Goal: Complete application form: Complete application form

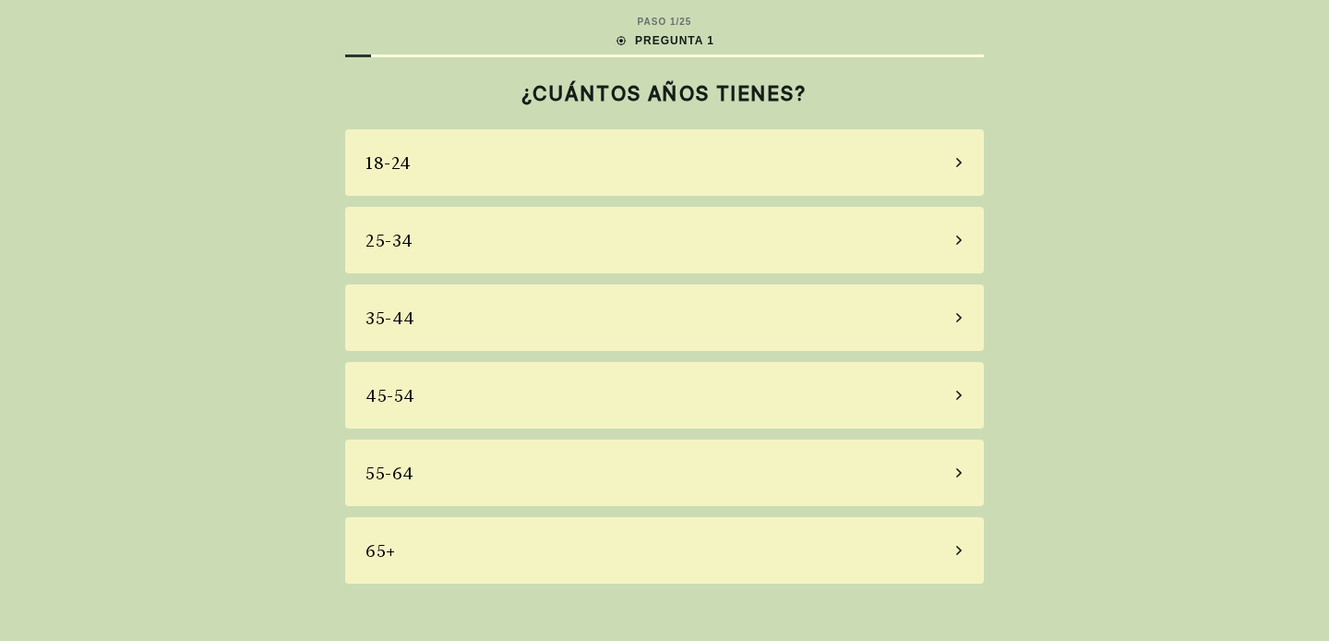
click at [710, 528] on div "65+" at bounding box center [664, 550] width 639 height 66
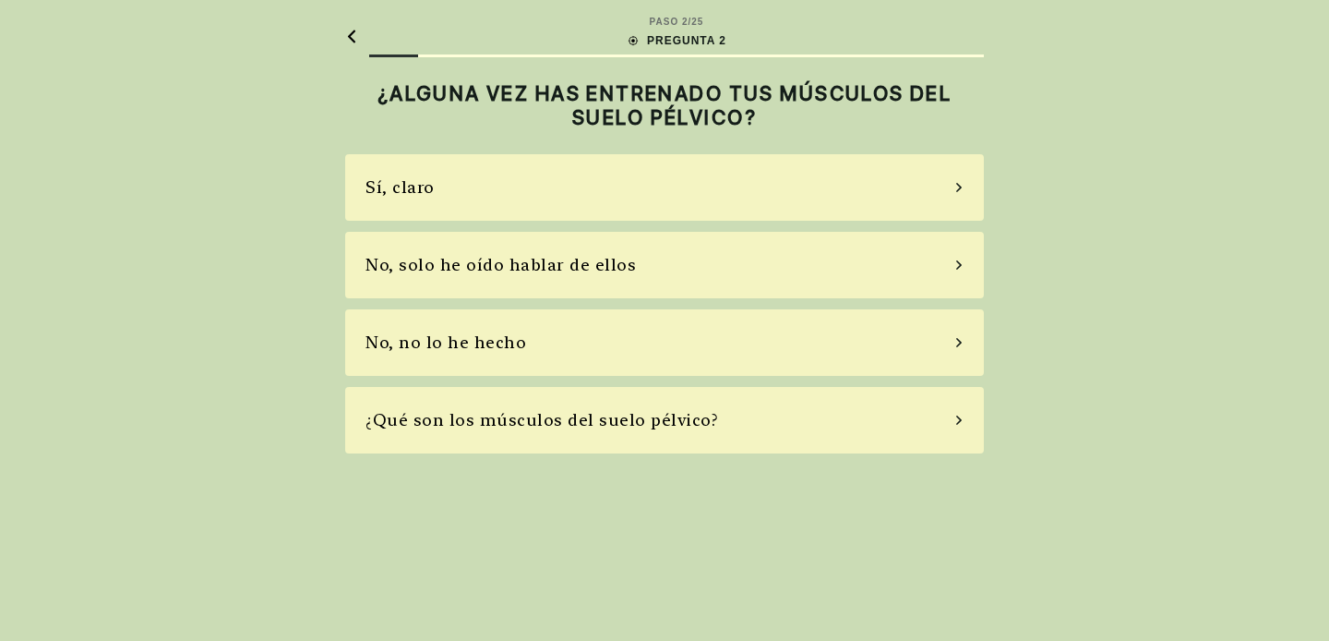
click at [403, 352] on div "No, no lo he hecho" at bounding box center [446, 342] width 161 height 25
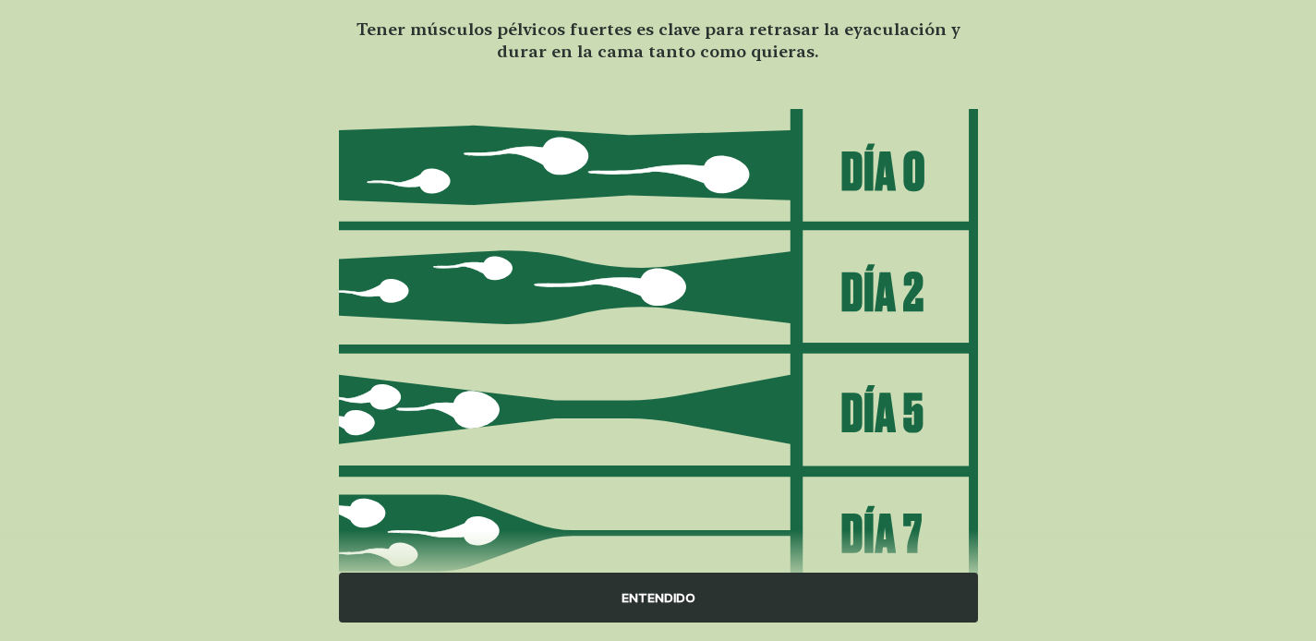
scroll to position [221, 0]
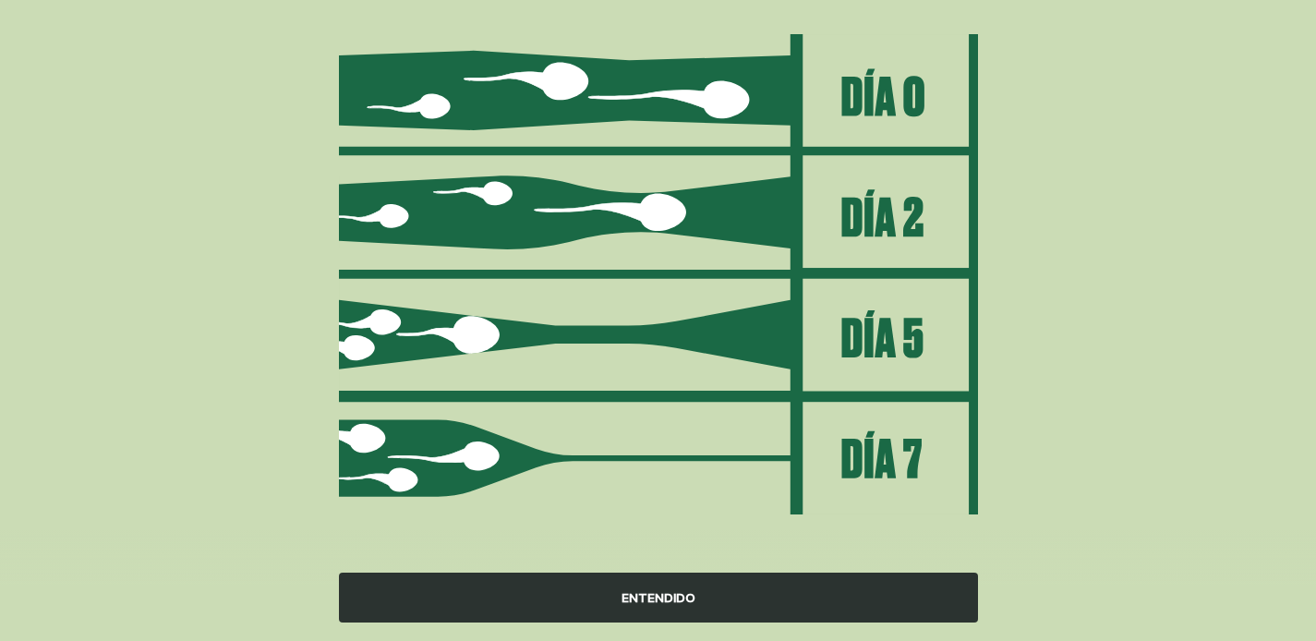
click at [682, 600] on div "ENTENDIDO" at bounding box center [658, 597] width 639 height 50
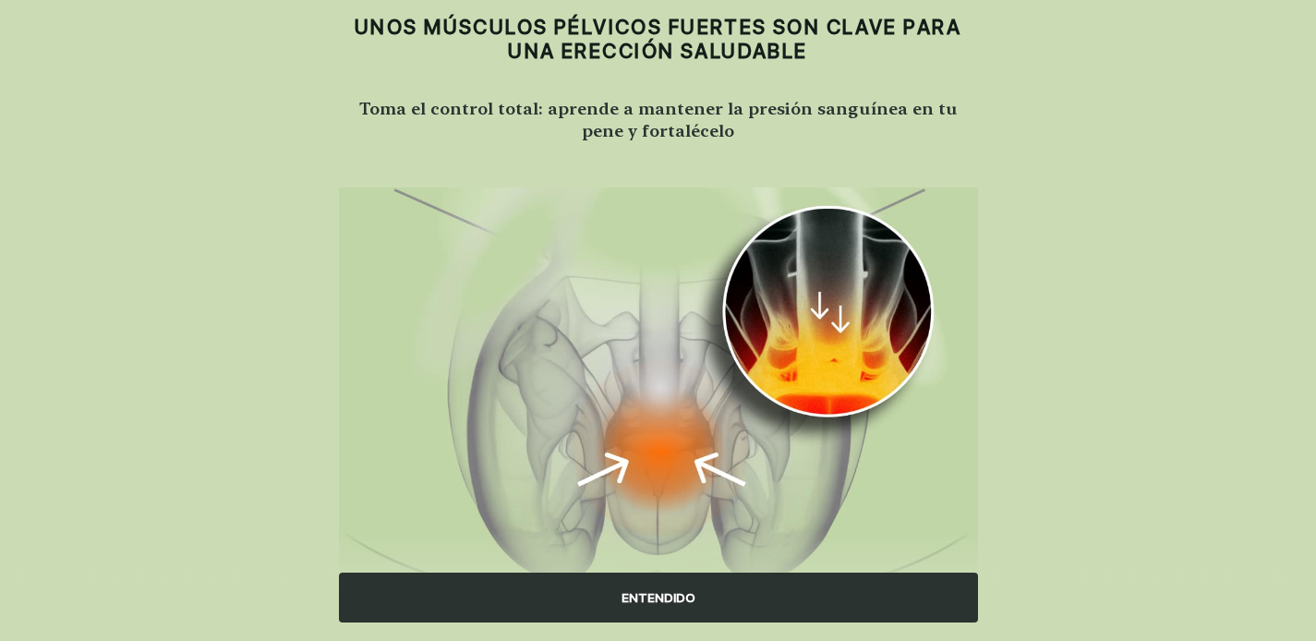
scroll to position [149, 0]
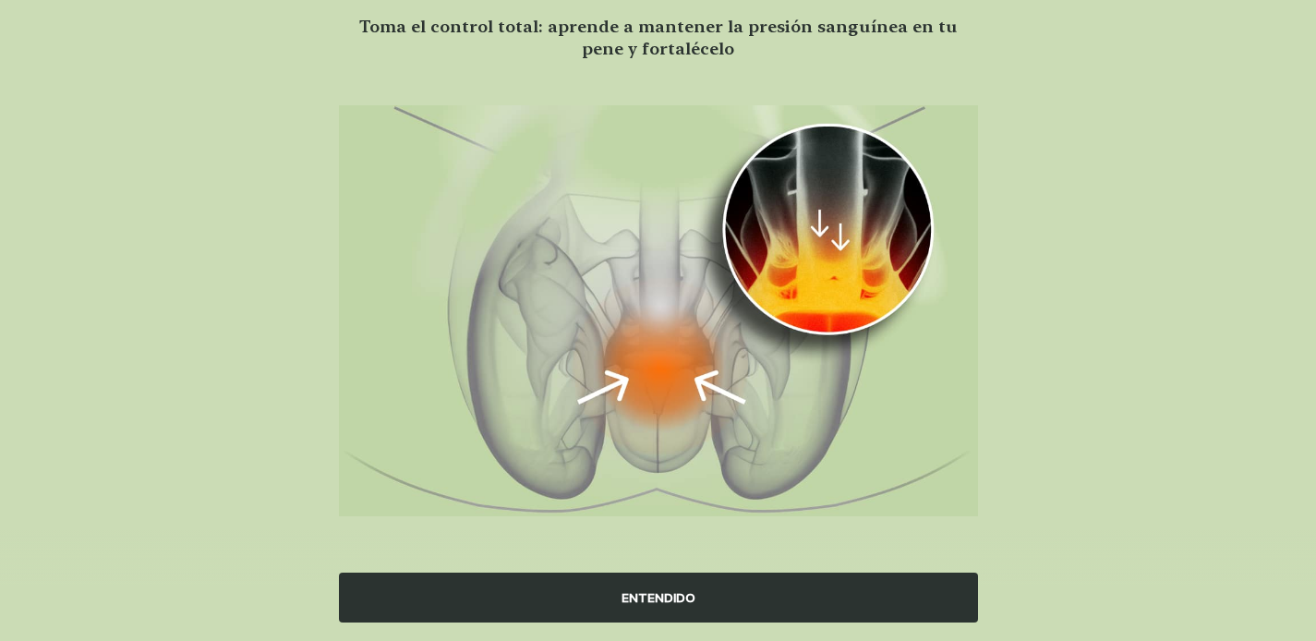
click at [666, 593] on div "ENTENDIDO" at bounding box center [658, 597] width 639 height 50
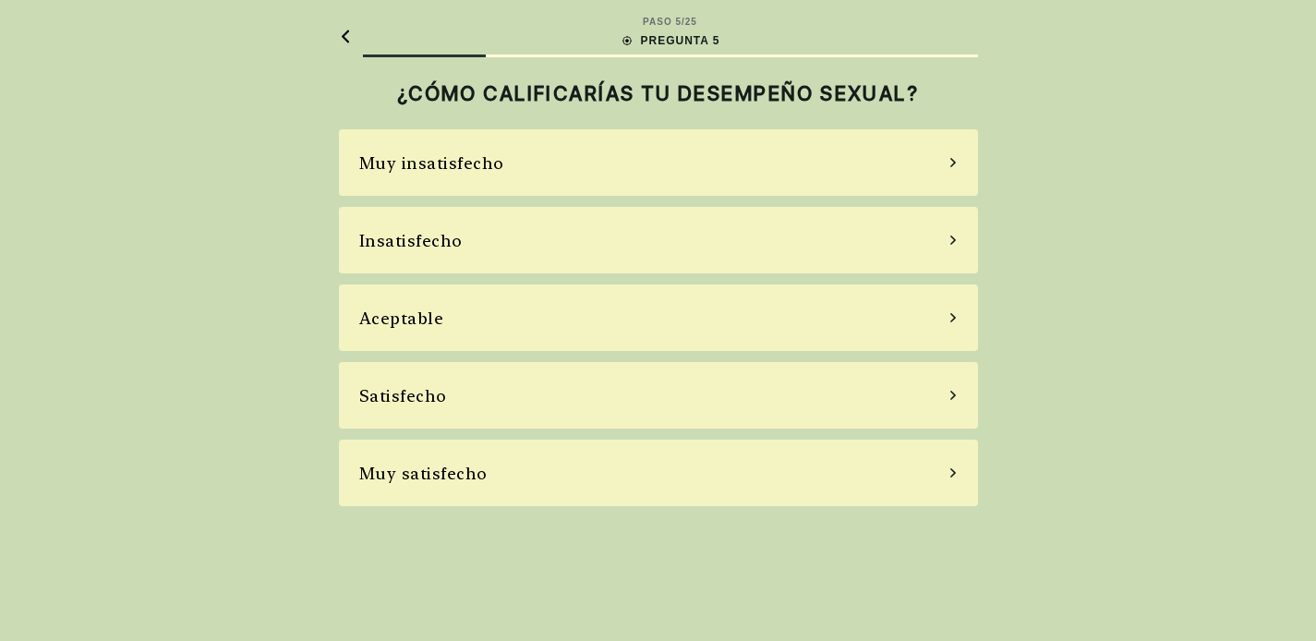
scroll to position [0, 0]
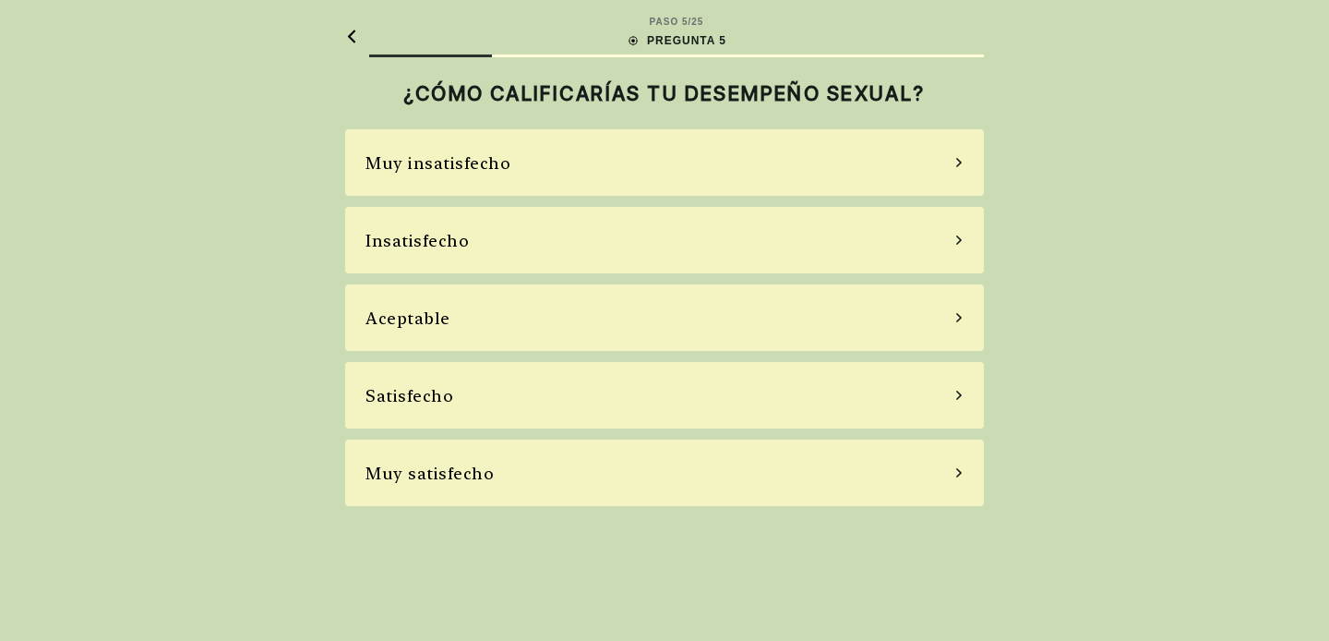
click at [600, 392] on div "Satisfecho" at bounding box center [664, 395] width 639 height 66
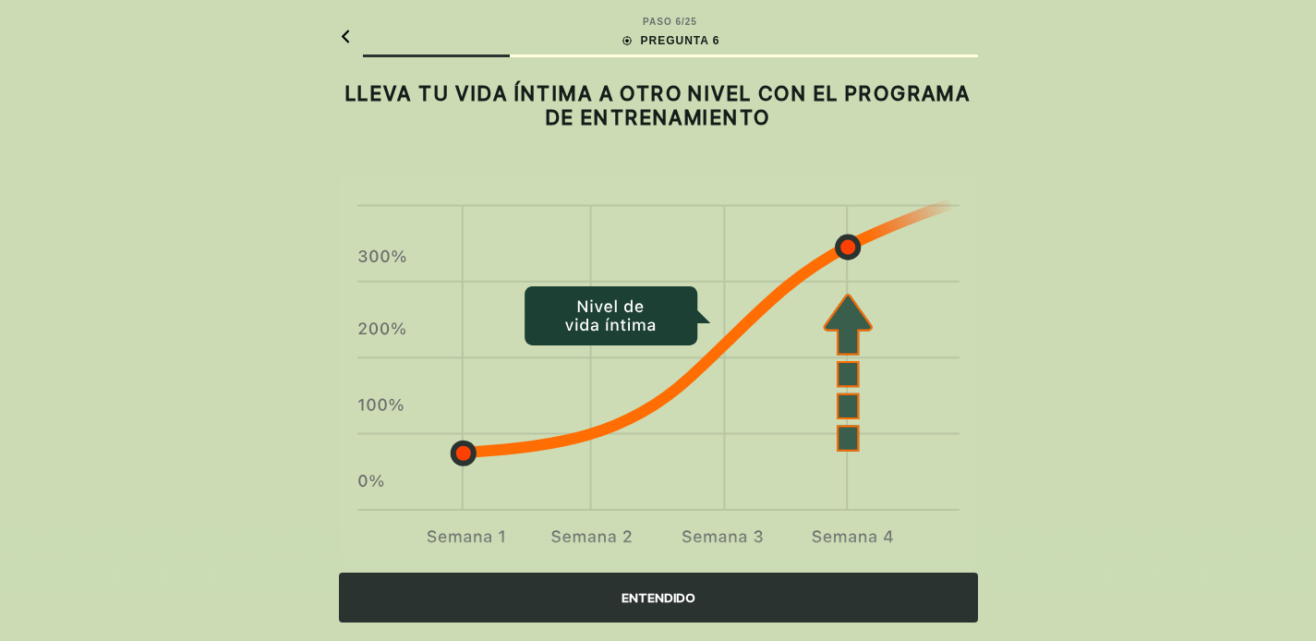
scroll to position [50, 0]
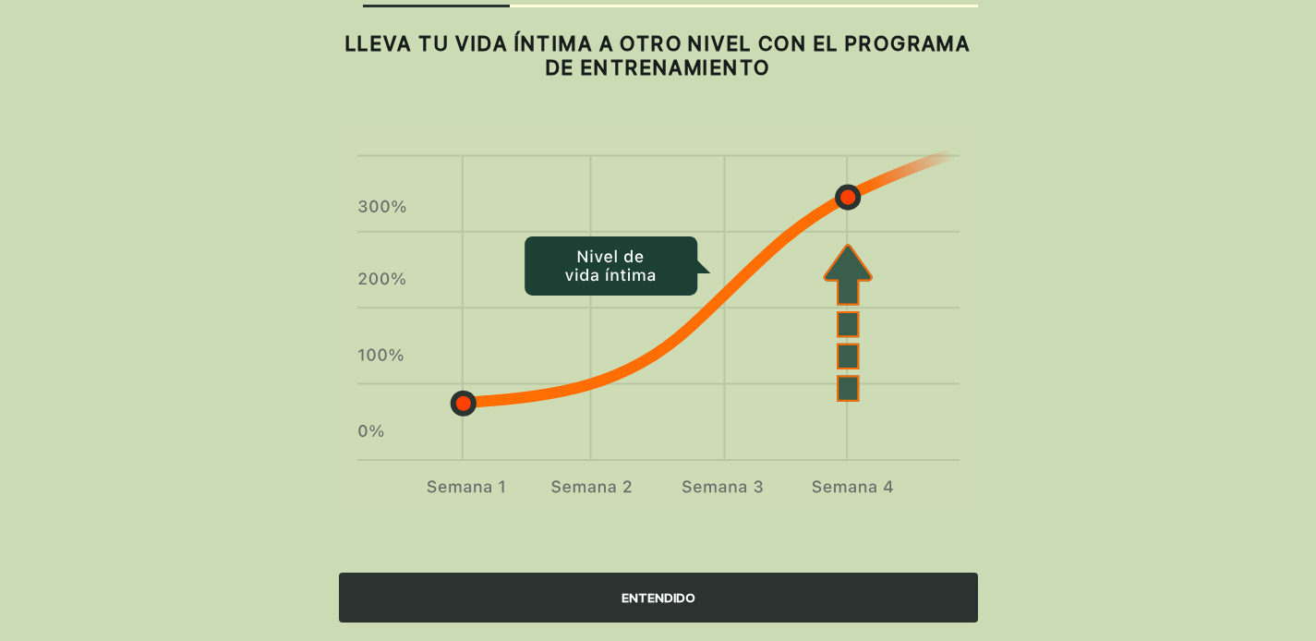
click at [646, 600] on div "ENTENDIDO" at bounding box center [658, 597] width 639 height 50
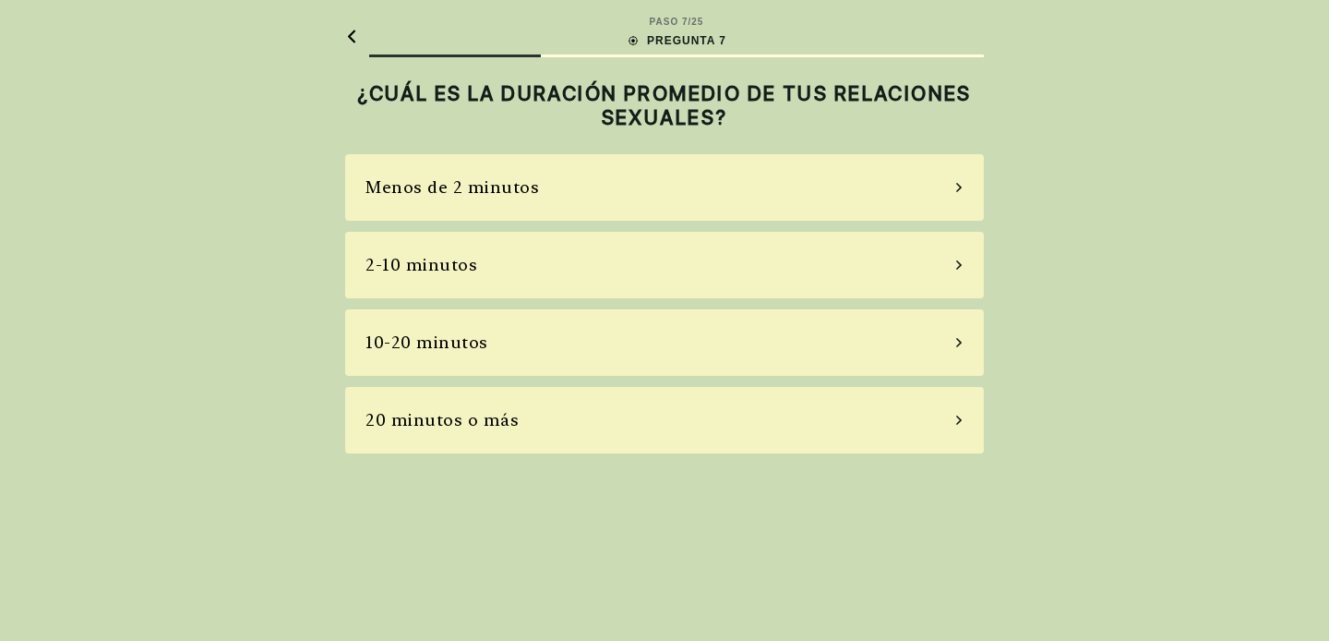
click at [444, 419] on div "20 minutos o más" at bounding box center [442, 419] width 153 height 25
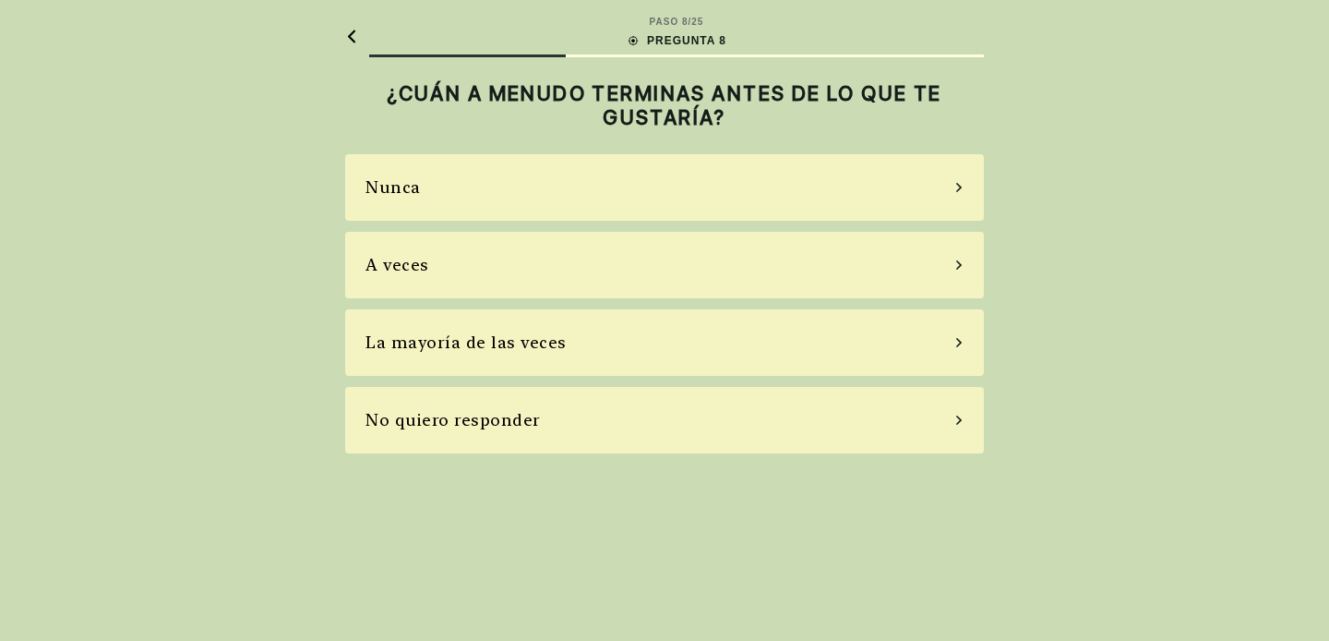
click at [499, 264] on div "A veces" at bounding box center [664, 265] width 639 height 66
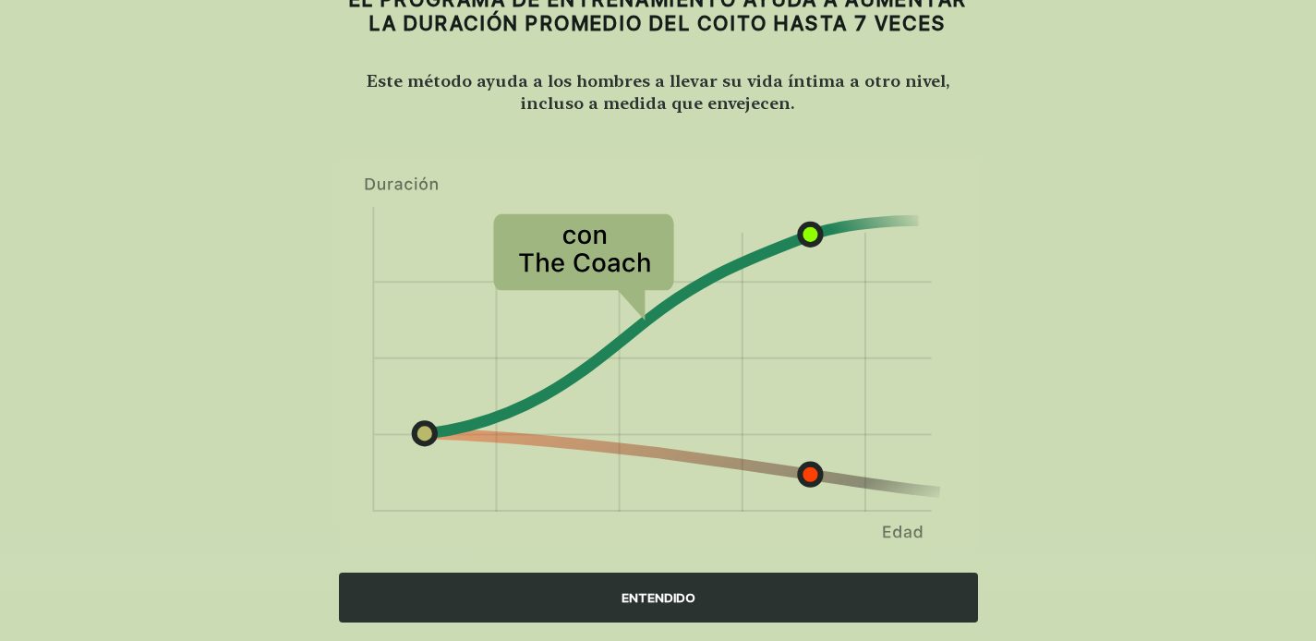
scroll to position [153, 0]
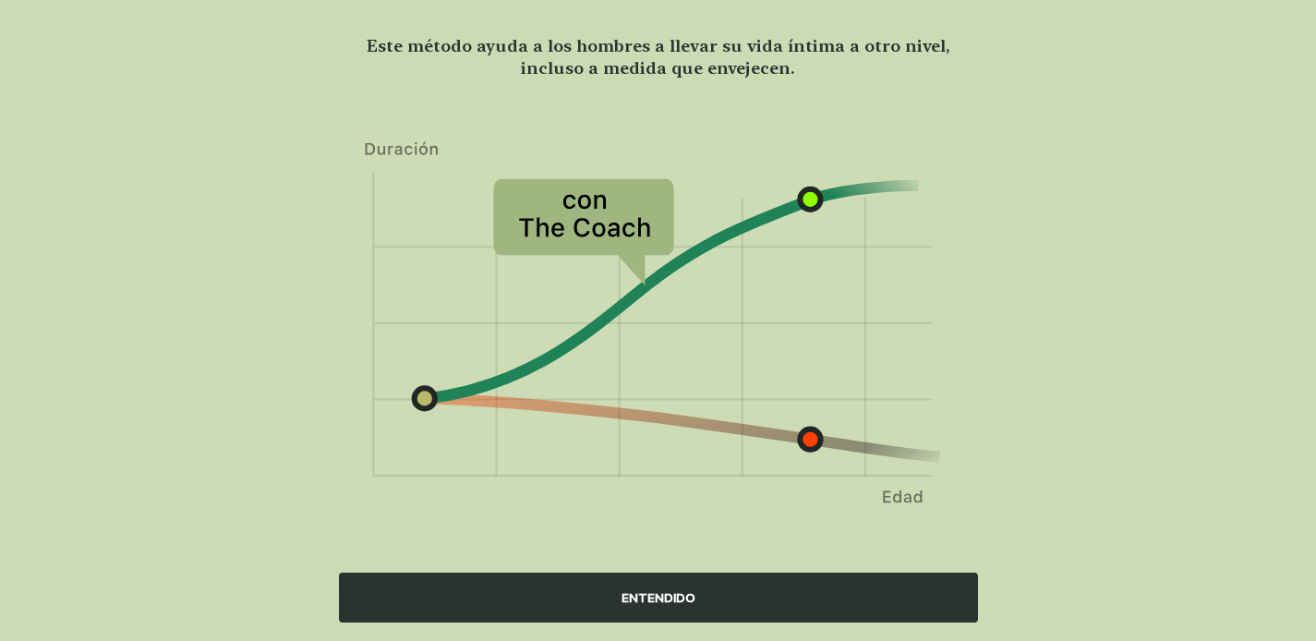
click at [670, 597] on div "ENTENDIDO" at bounding box center [658, 597] width 639 height 50
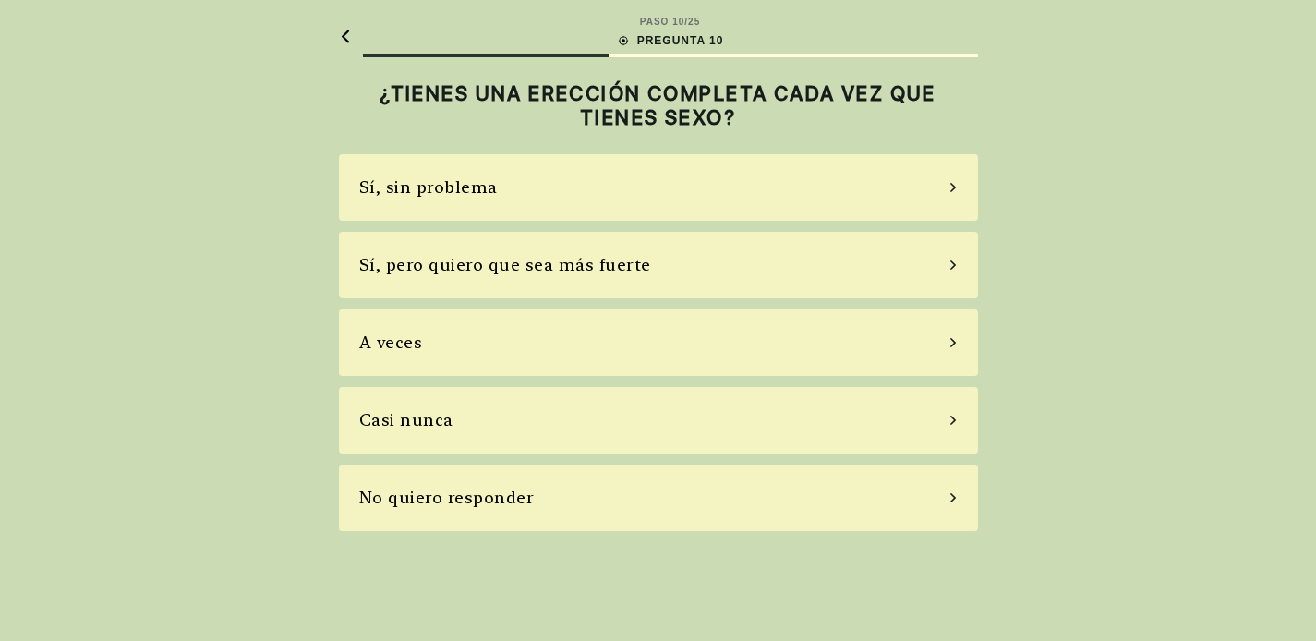
scroll to position [0, 0]
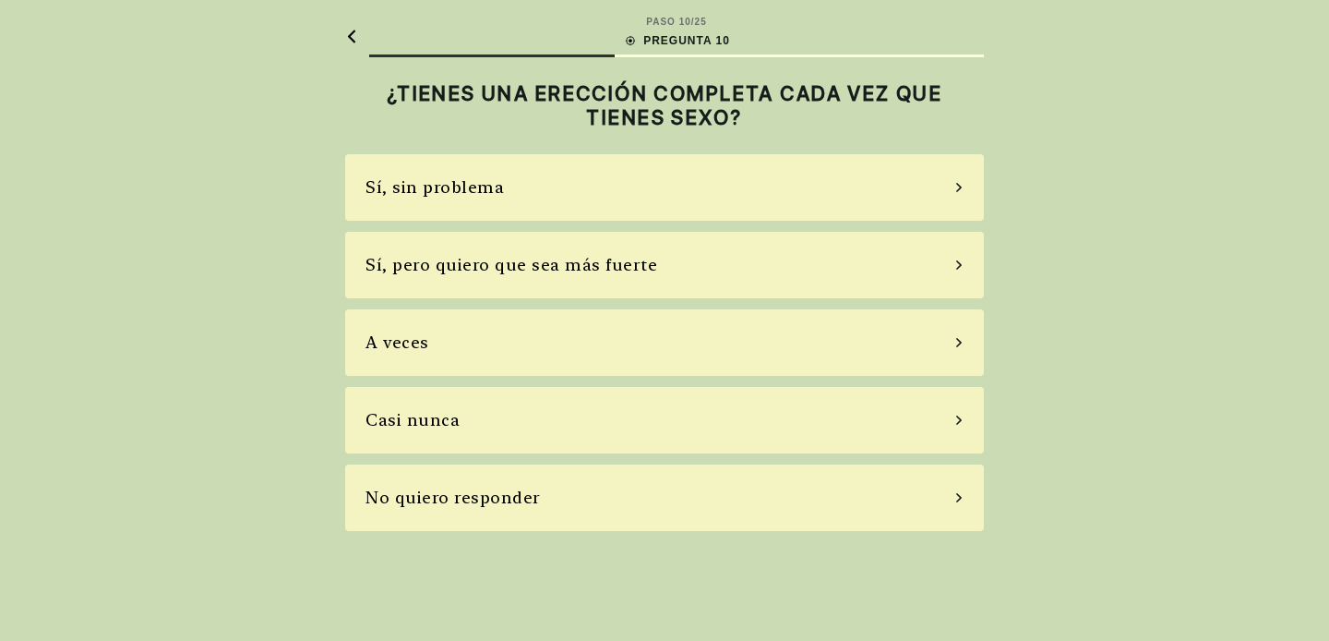
click at [576, 280] on div "Sí, pero quiero que sea más fuerte" at bounding box center [664, 265] width 639 height 66
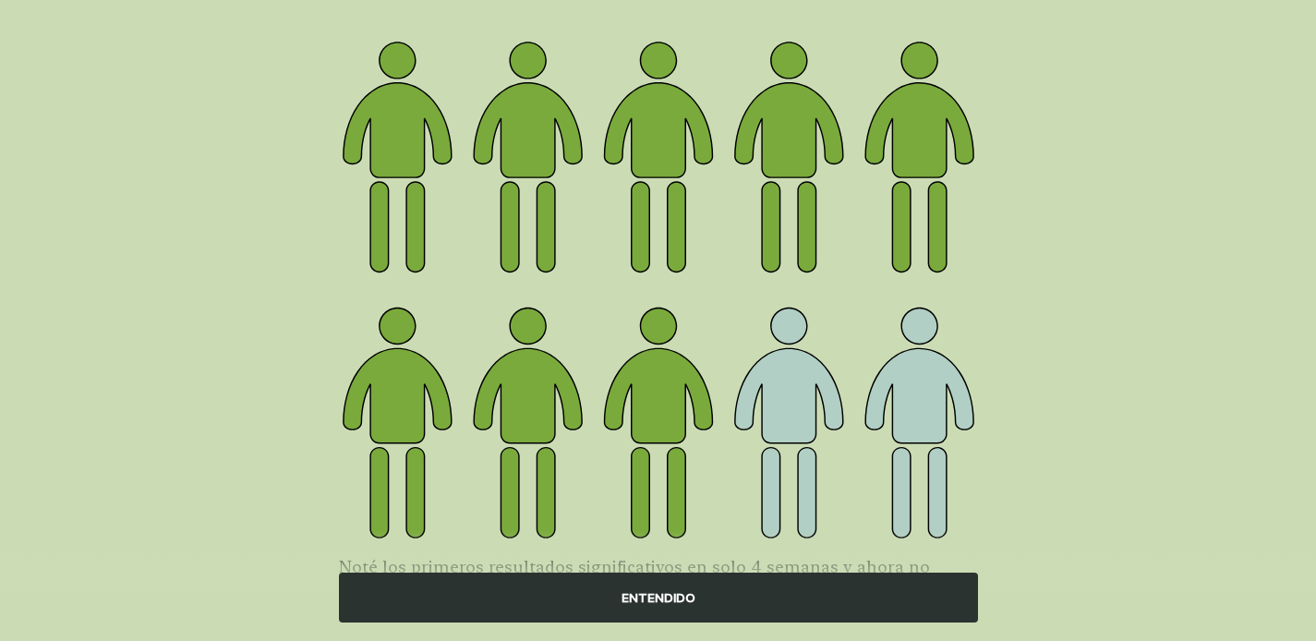
scroll to position [279, 0]
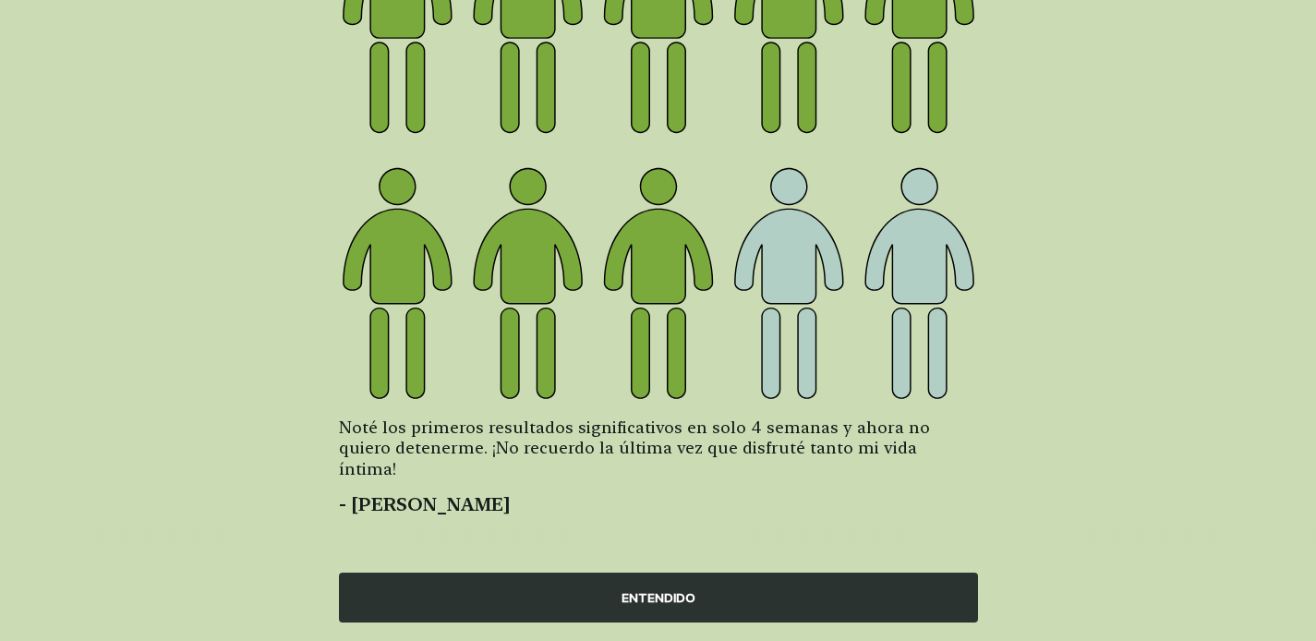
click at [680, 583] on div "ENTENDIDO" at bounding box center [658, 597] width 639 height 50
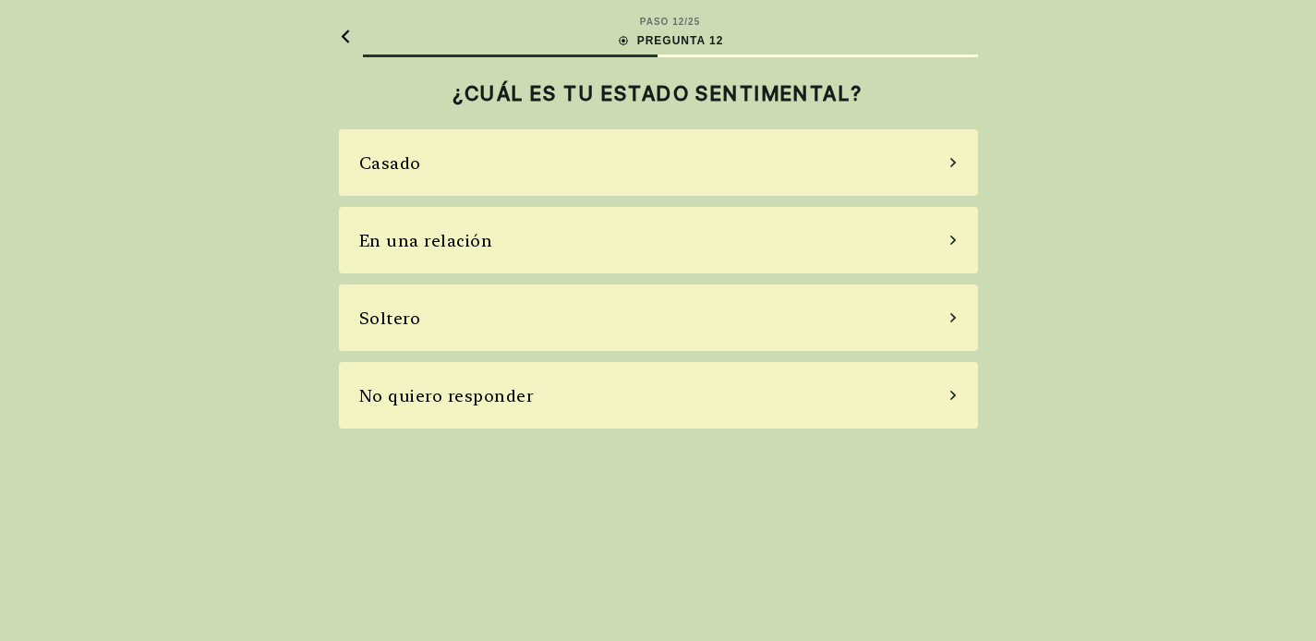
scroll to position [0, 0]
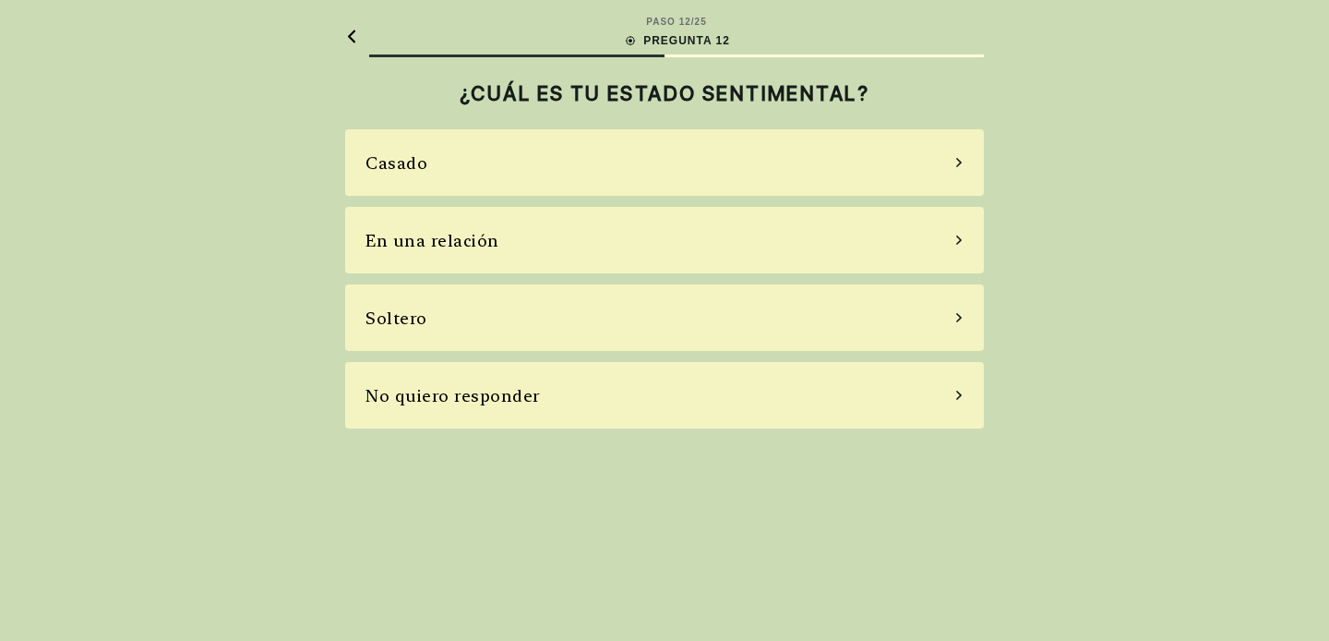
click at [646, 317] on div "Soltero" at bounding box center [664, 317] width 639 height 66
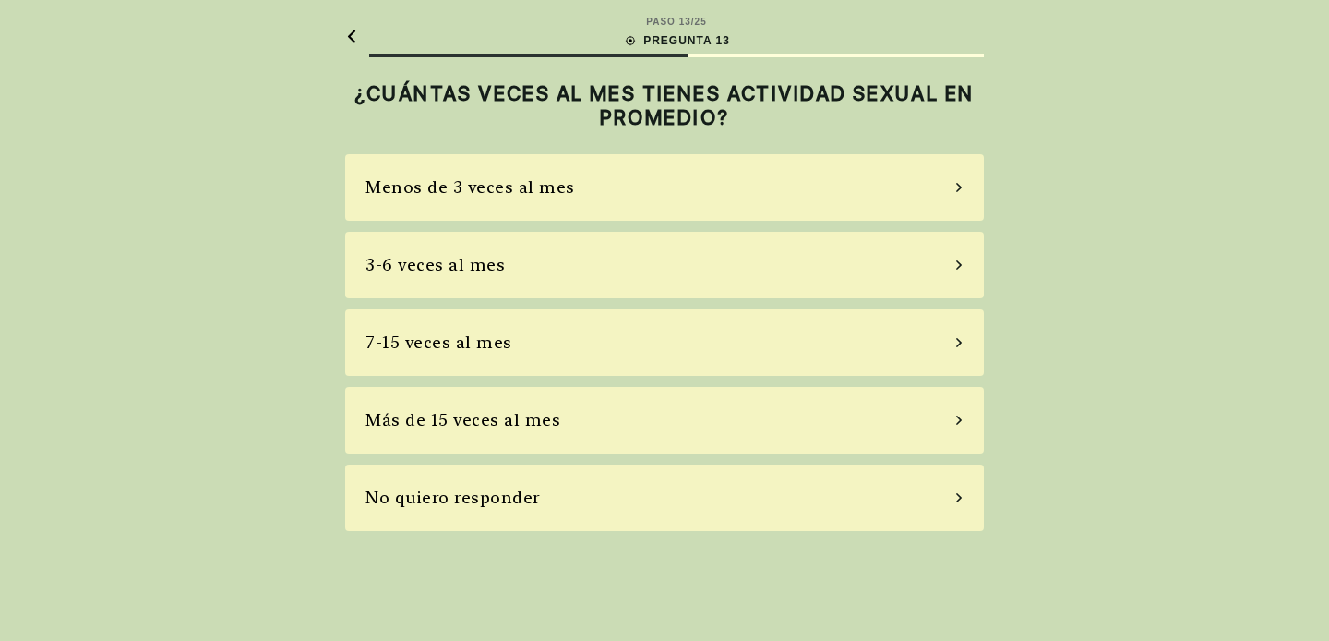
click at [647, 188] on div "Menos de 3 veces al mes" at bounding box center [664, 187] width 639 height 66
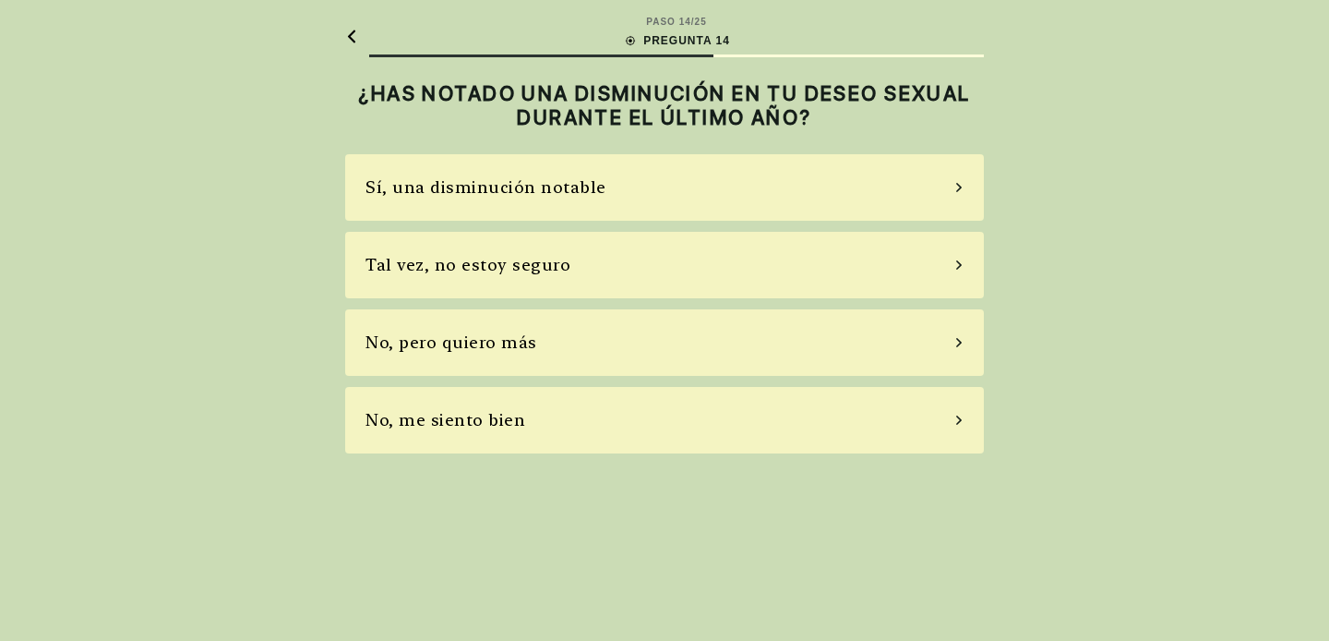
click at [621, 262] on div "Tal vez, no estoy seguro" at bounding box center [664, 265] width 639 height 66
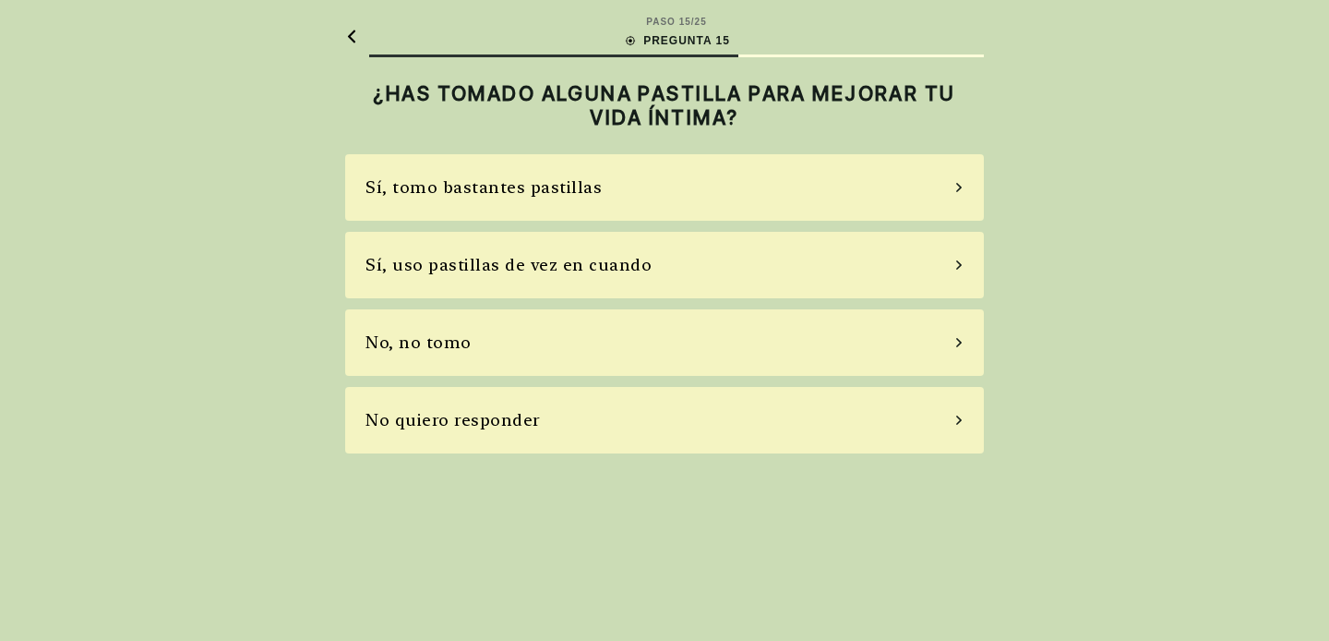
click at [554, 343] on div "No, no tomo" at bounding box center [664, 342] width 639 height 66
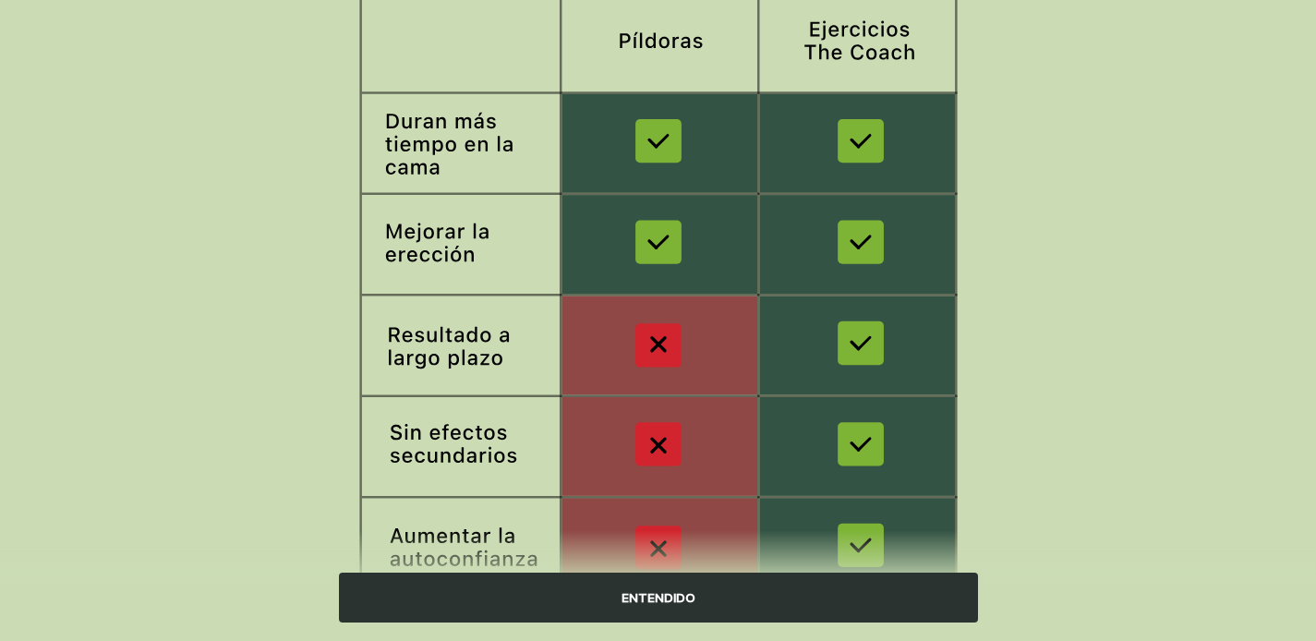
scroll to position [339, 0]
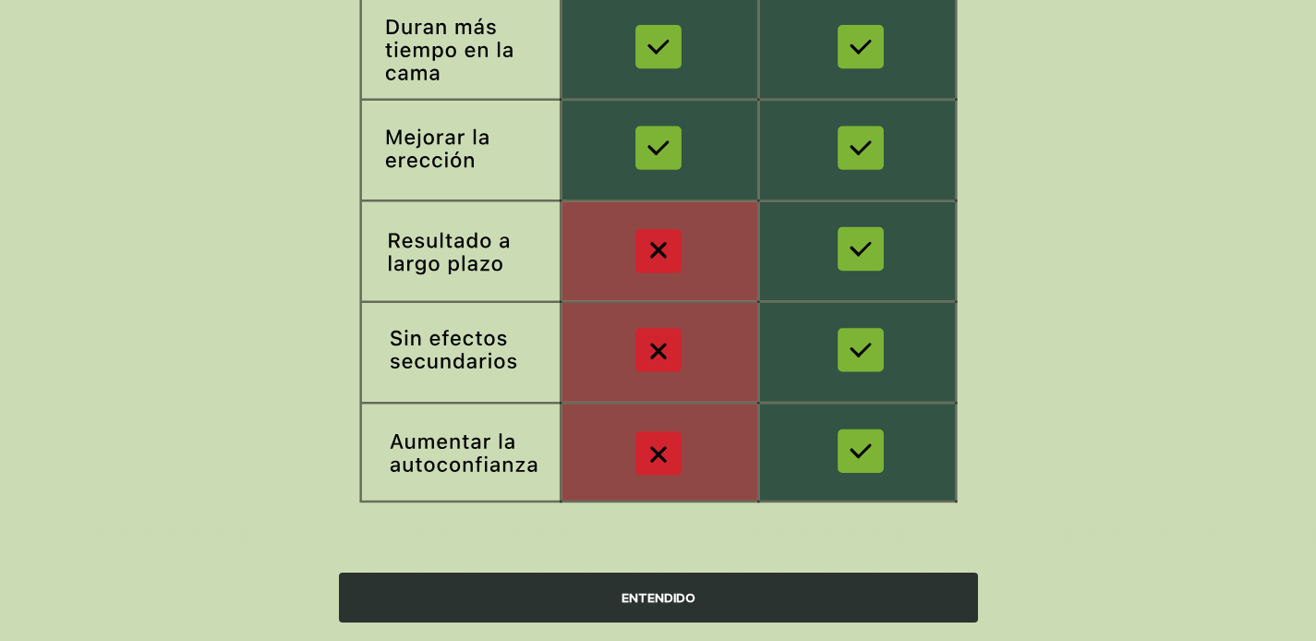
click at [688, 597] on div "ENTENDIDO" at bounding box center [658, 597] width 639 height 50
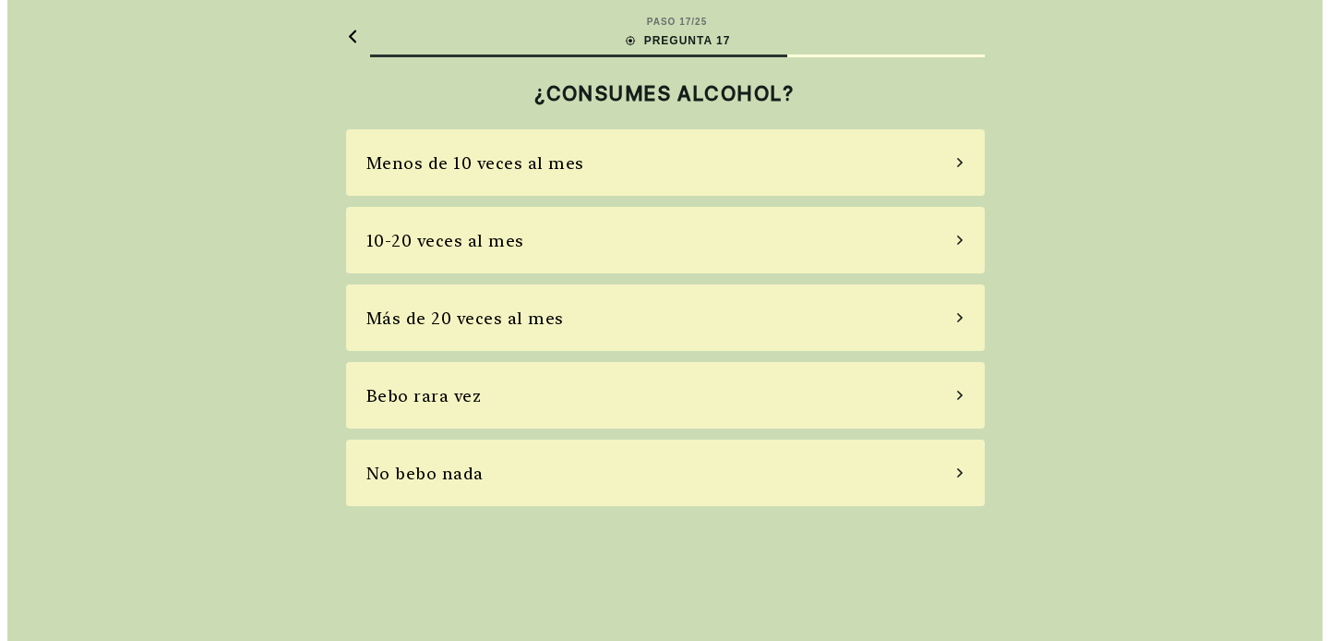
scroll to position [0, 0]
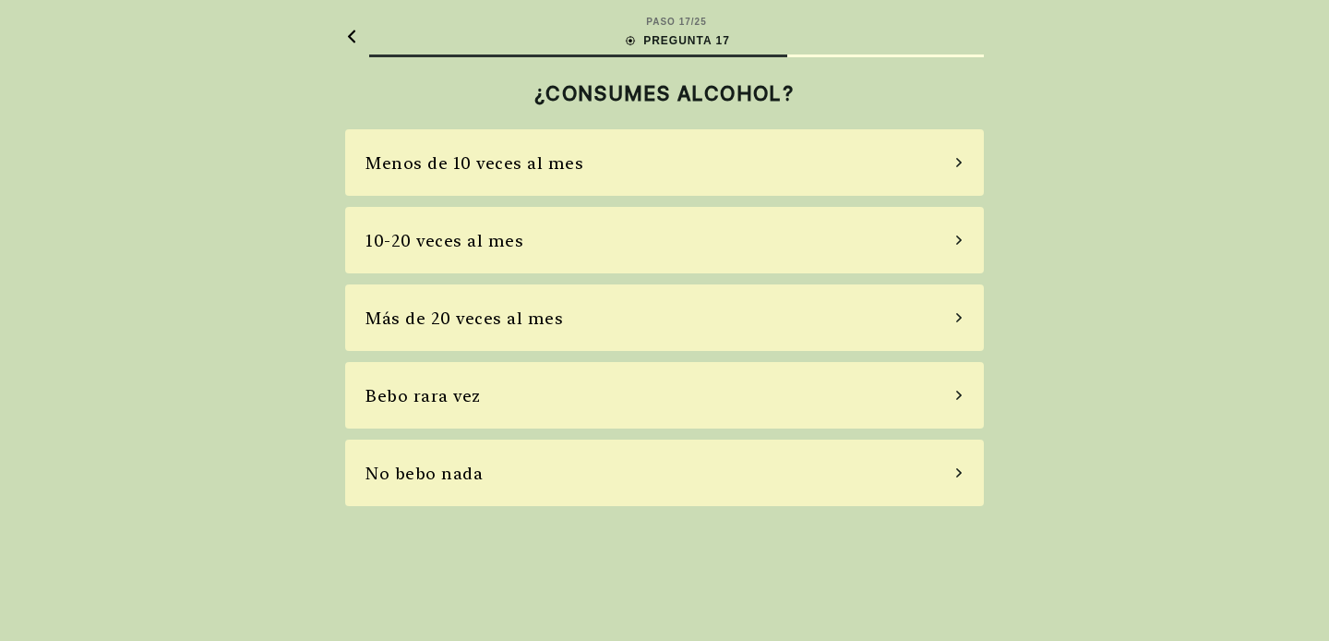
click at [521, 475] on div "No bebo nada" at bounding box center [664, 472] width 639 height 66
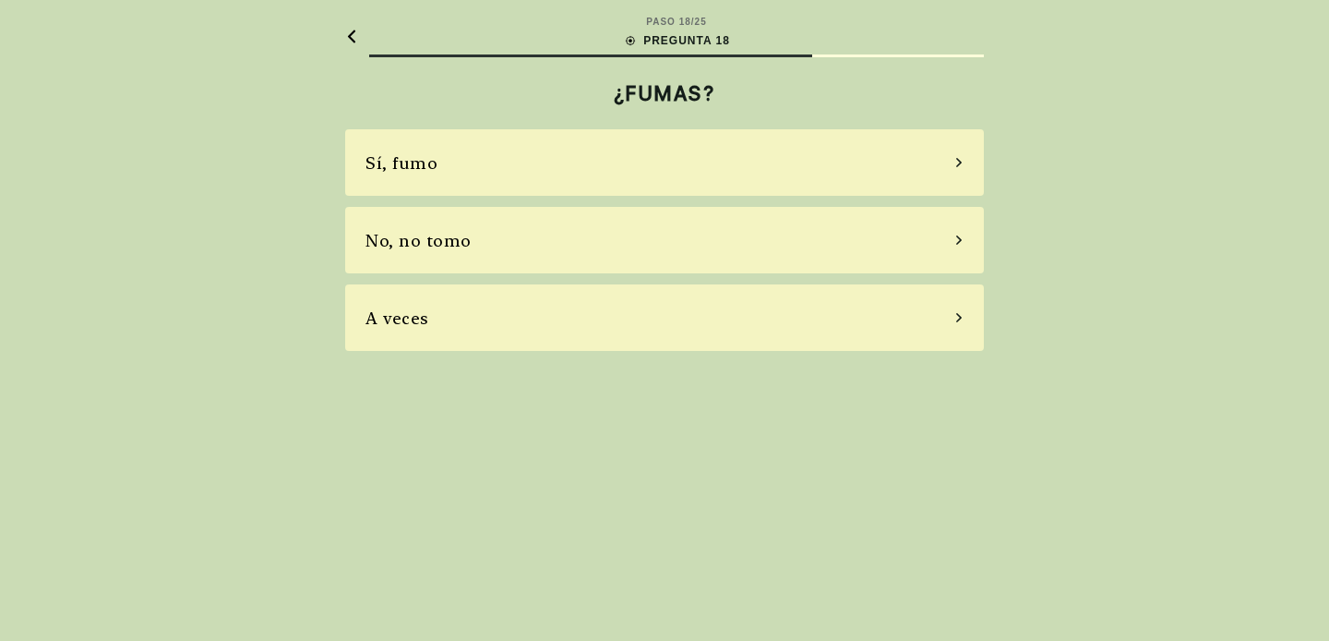
click at [595, 247] on div "No, no tomo" at bounding box center [664, 240] width 639 height 66
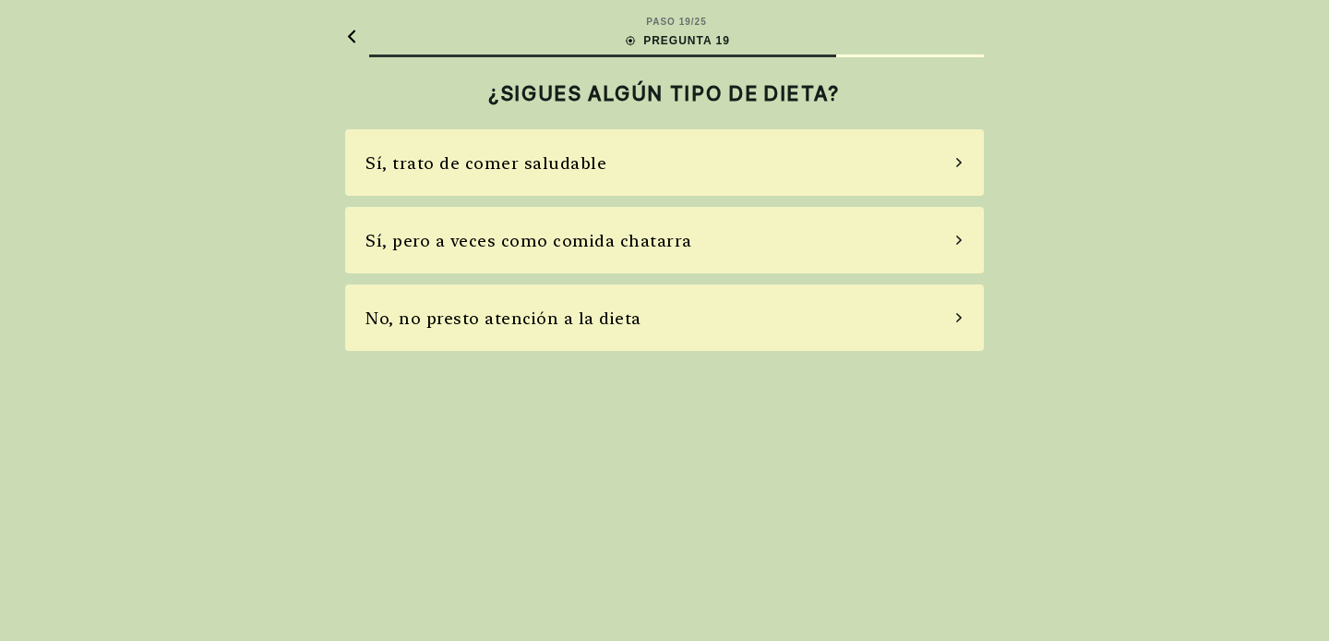
click at [679, 242] on div "Sí, pero a veces como comida chatarra" at bounding box center [529, 240] width 327 height 25
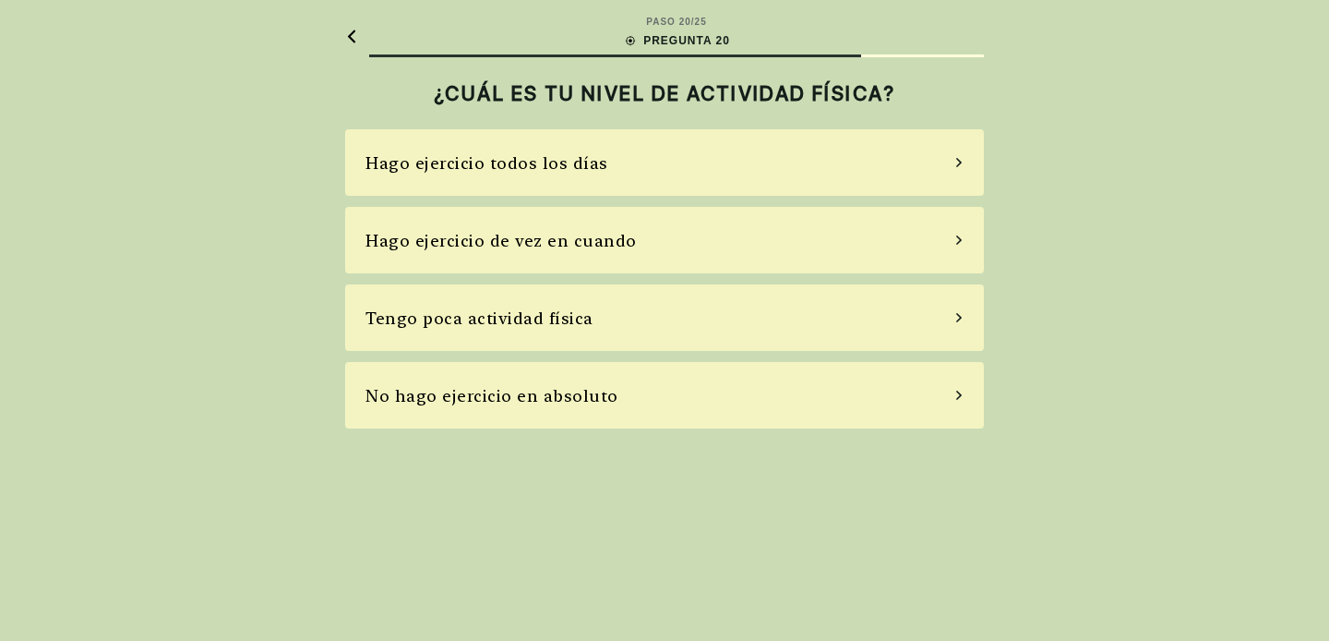
click at [584, 327] on div "Tengo poca actividad física" at bounding box center [480, 318] width 228 height 25
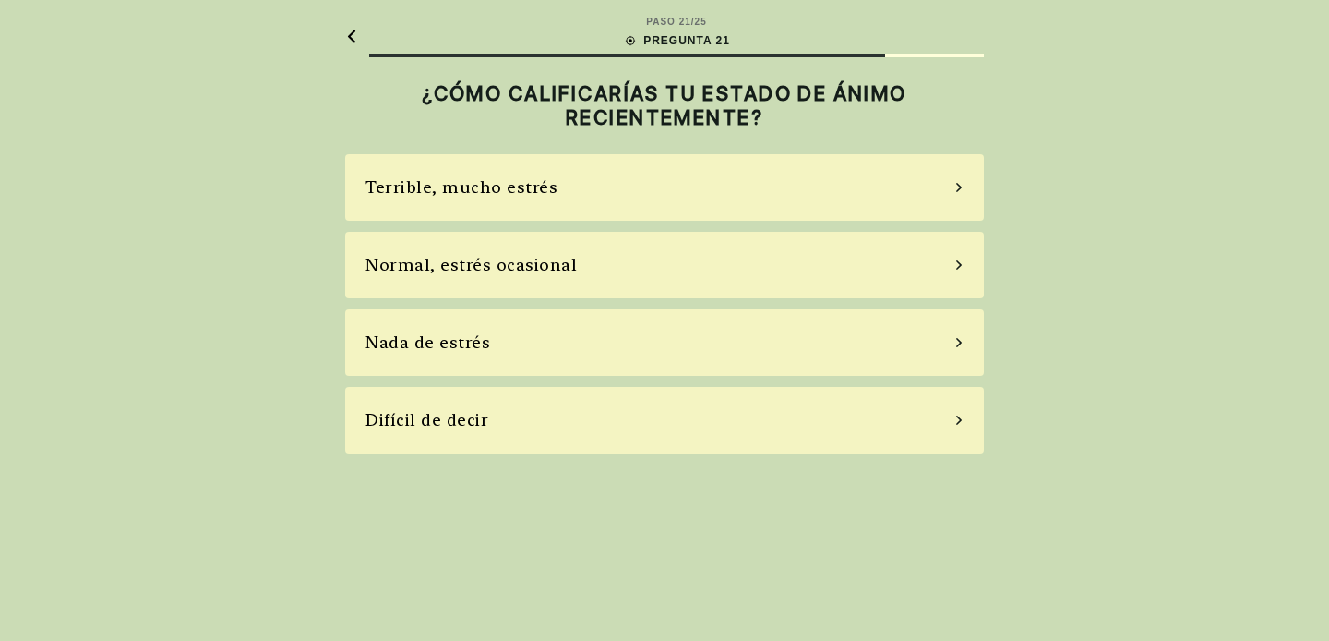
click at [580, 271] on div "Normal, estrés ocasional" at bounding box center [664, 265] width 639 height 66
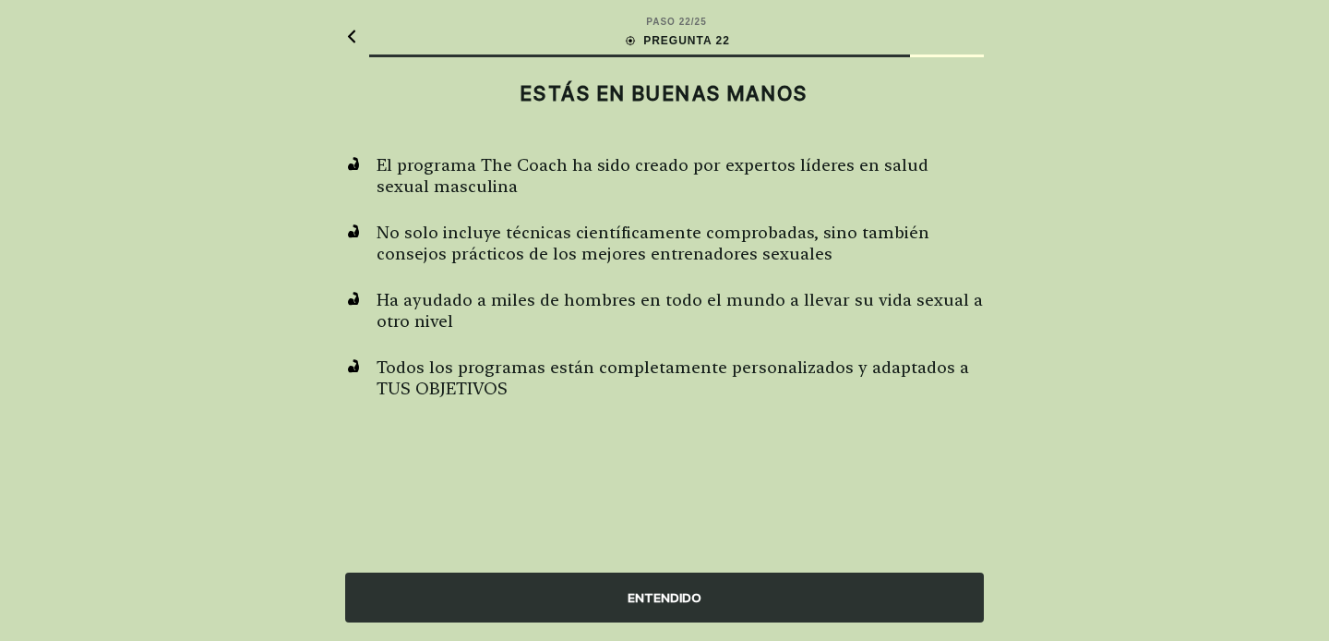
click at [667, 591] on div "ENTENDIDO" at bounding box center [664, 597] width 639 height 50
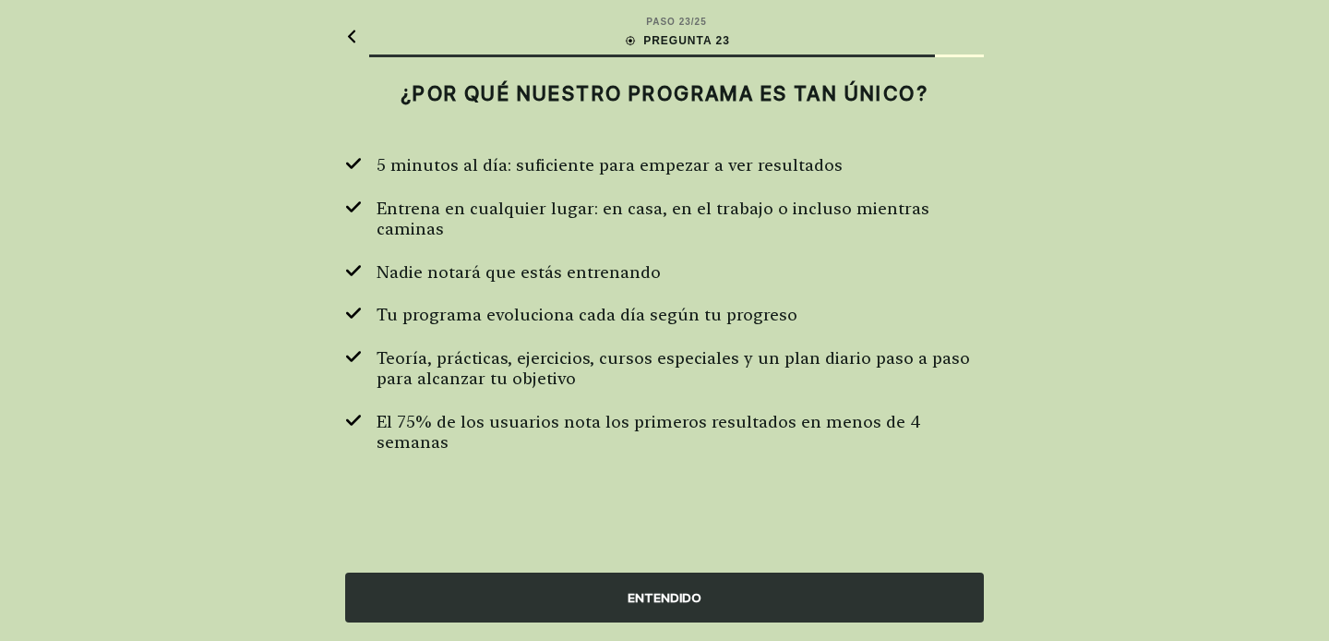
click at [673, 589] on div "ENTENDIDO" at bounding box center [664, 597] width 639 height 50
